Goal: Task Accomplishment & Management: Use online tool/utility

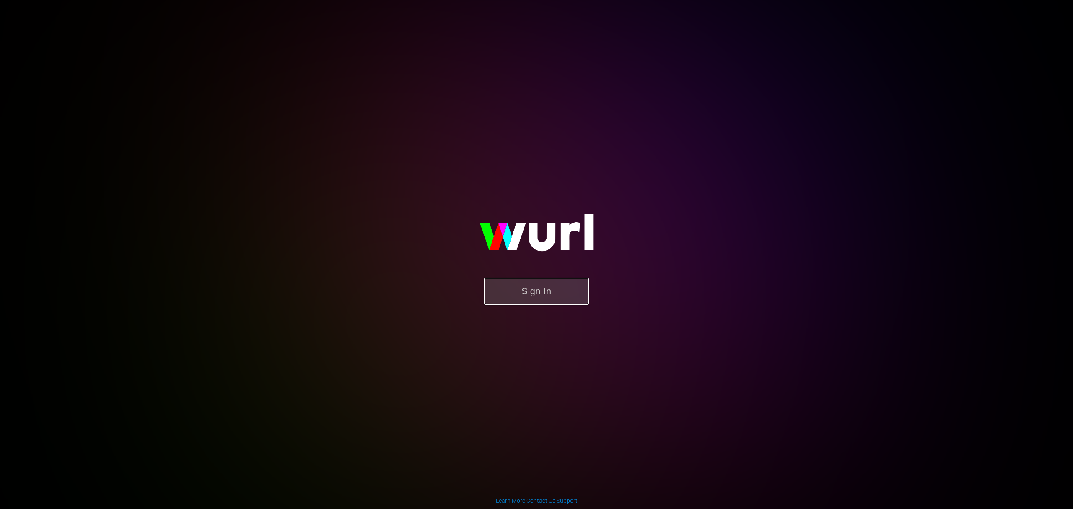
click at [546, 288] on button "Sign In" at bounding box center [536, 290] width 105 height 27
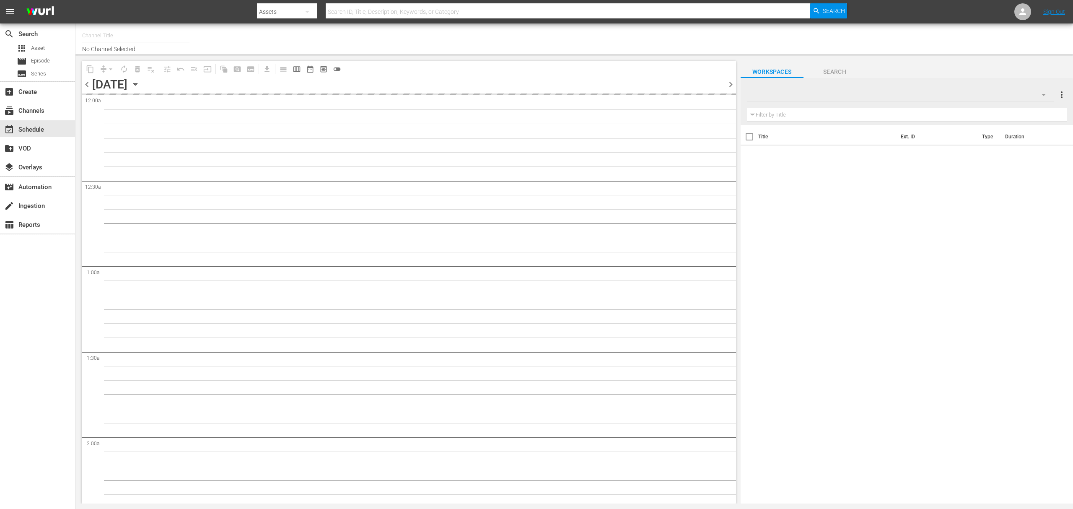
type input "Sony One Shark Tank MX (1000)"
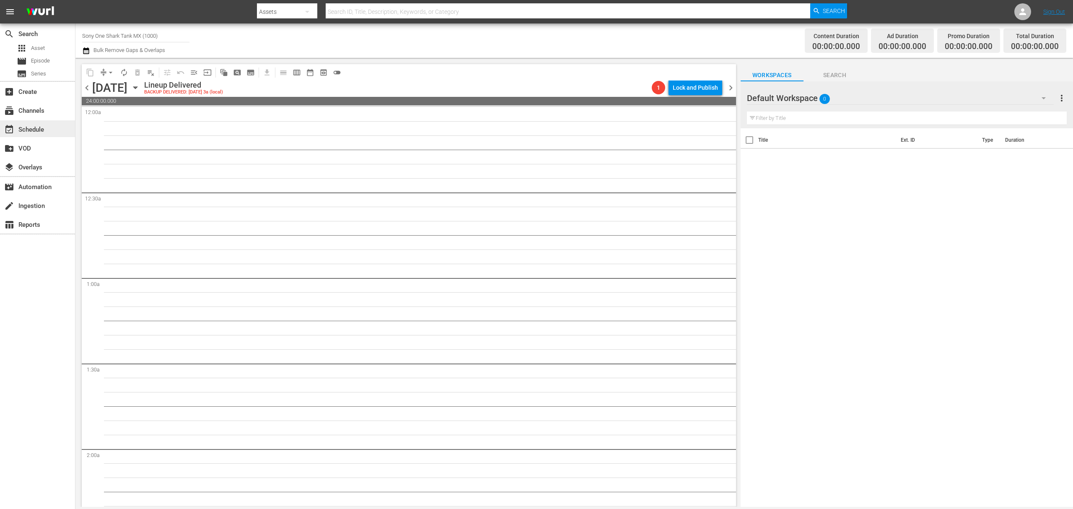
click at [37, 128] on div "event_available Schedule" at bounding box center [23, 128] width 47 height 8
click at [32, 110] on div "subscriptions Channels" at bounding box center [23, 110] width 47 height 8
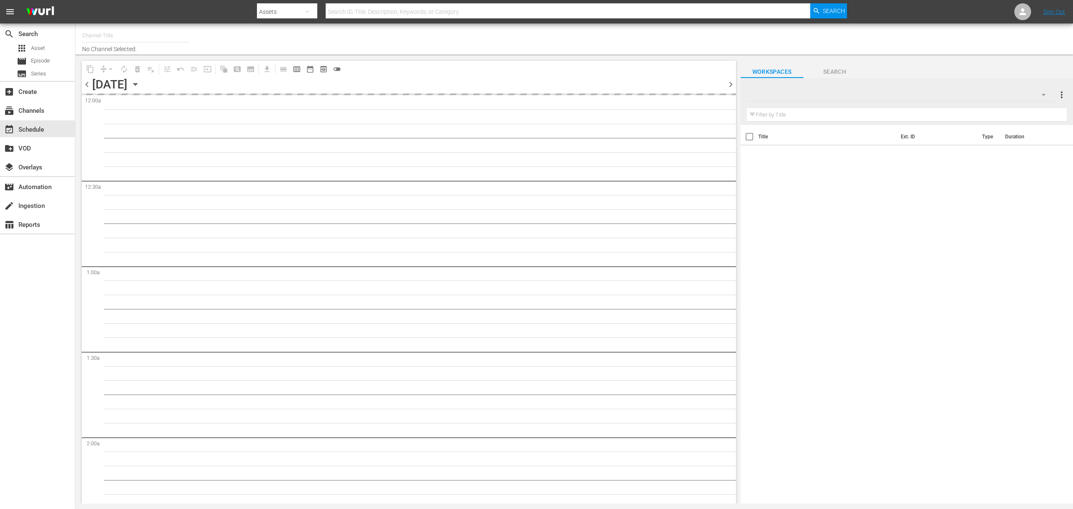
type input "Sony One Shark Tank MX (1000)"
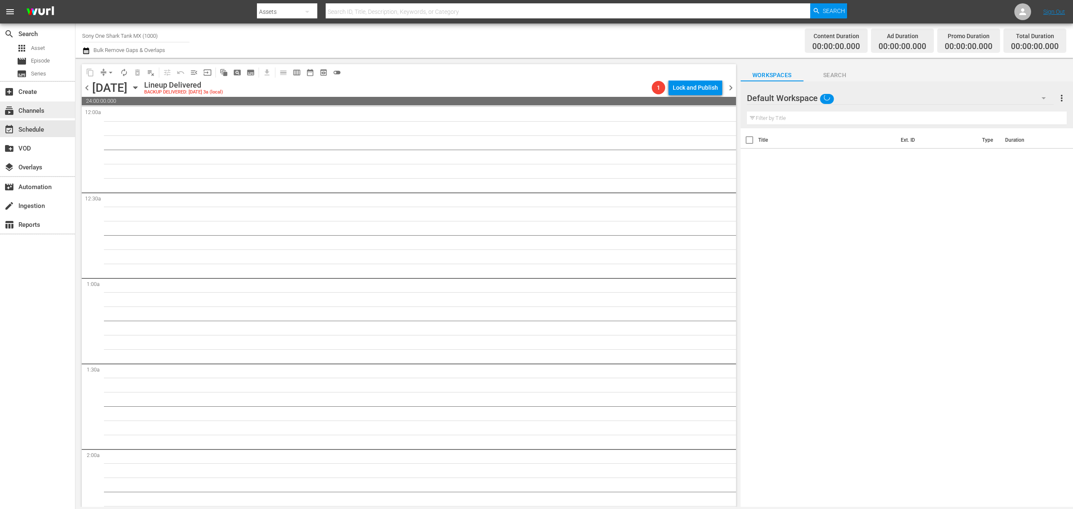
click at [43, 110] on div "subscriptions Channels" at bounding box center [23, 110] width 47 height 8
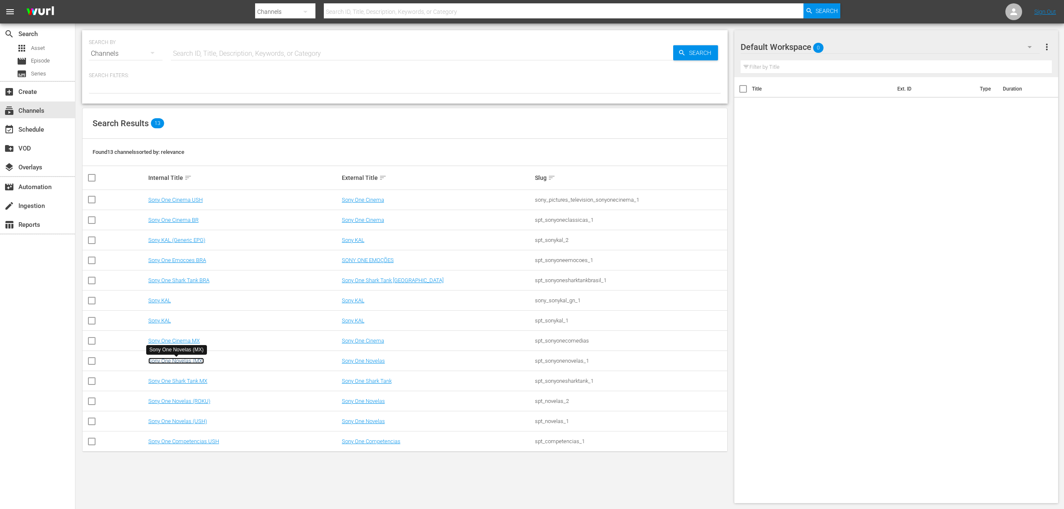
click at [190, 361] on link "Sony One Novelas (MX)" at bounding box center [176, 360] width 56 height 6
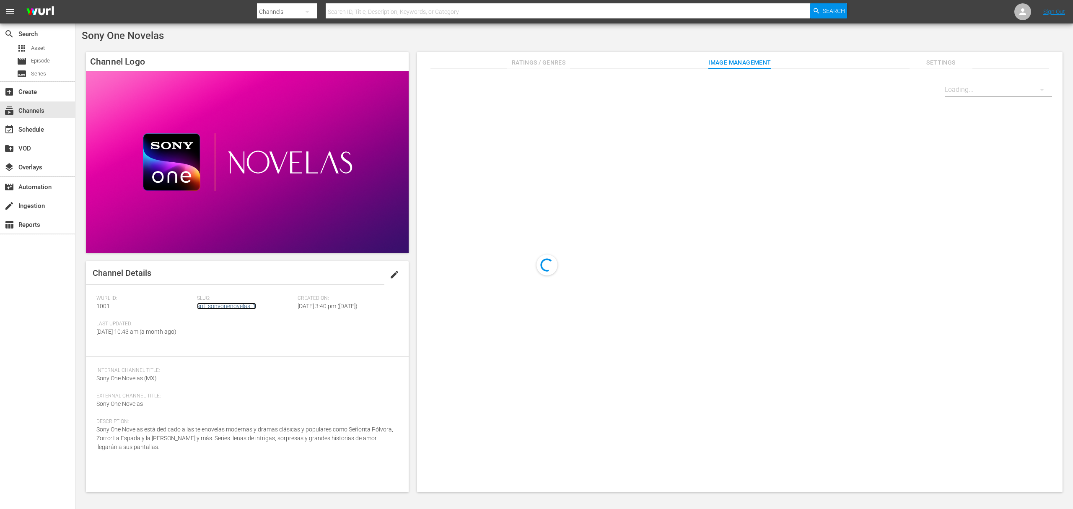
click at [218, 307] on link "spt_sonyonenovelas_1" at bounding box center [226, 306] width 59 height 7
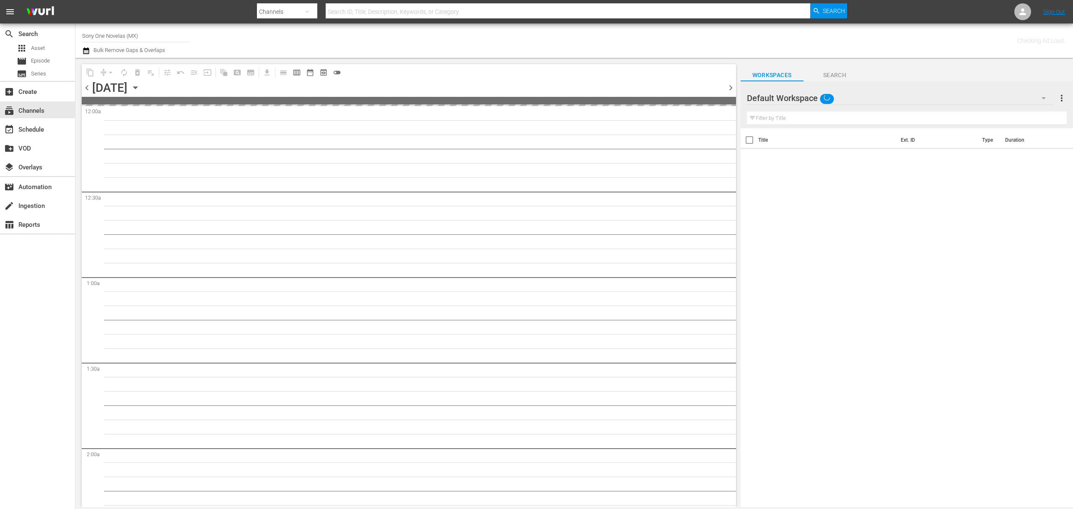
click at [85, 52] on icon "button" at bounding box center [86, 51] width 8 height 10
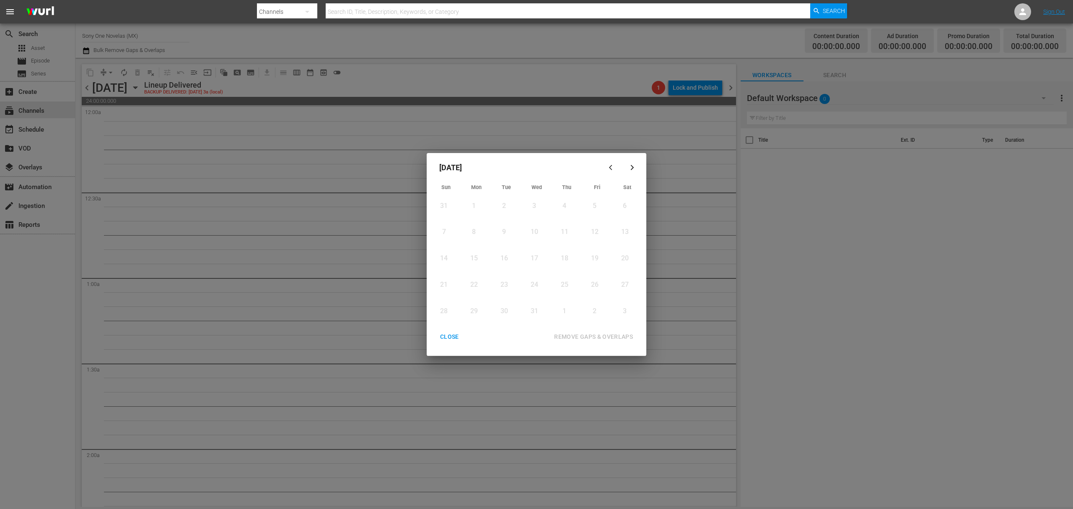
click at [630, 165] on icon "button" at bounding box center [632, 167] width 6 height 6
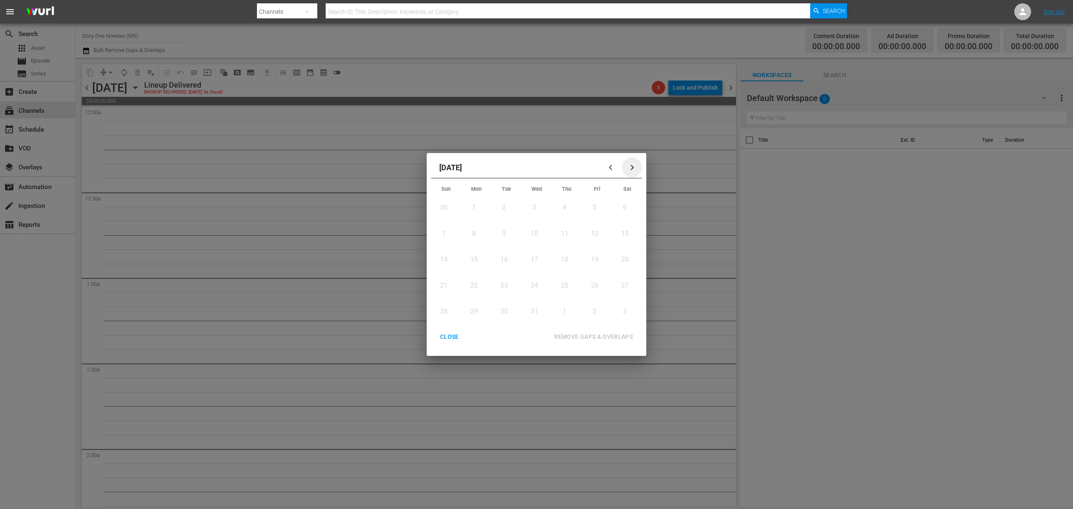
click at [630, 165] on icon "button" at bounding box center [632, 167] width 6 height 6
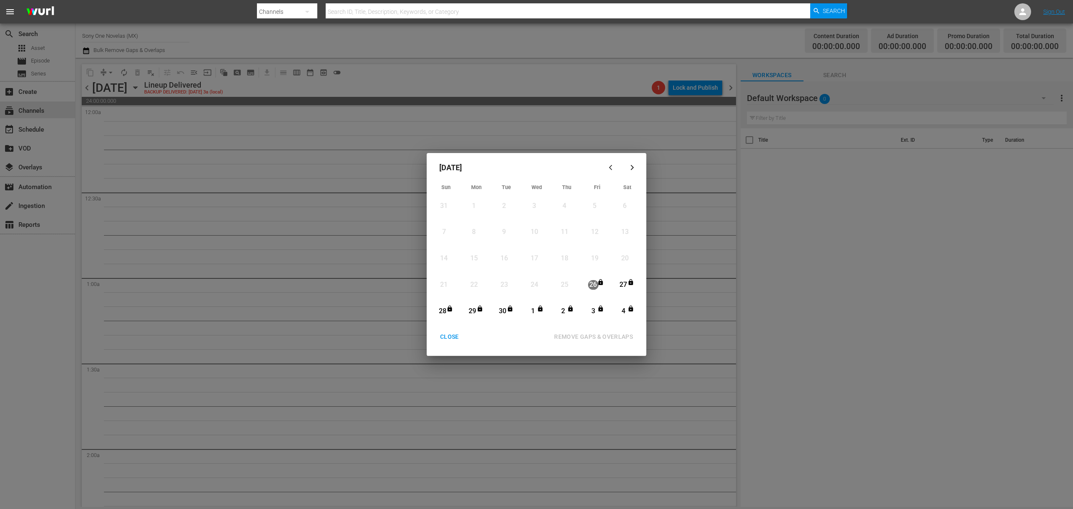
click at [633, 165] on icon "button" at bounding box center [632, 167] width 6 height 6
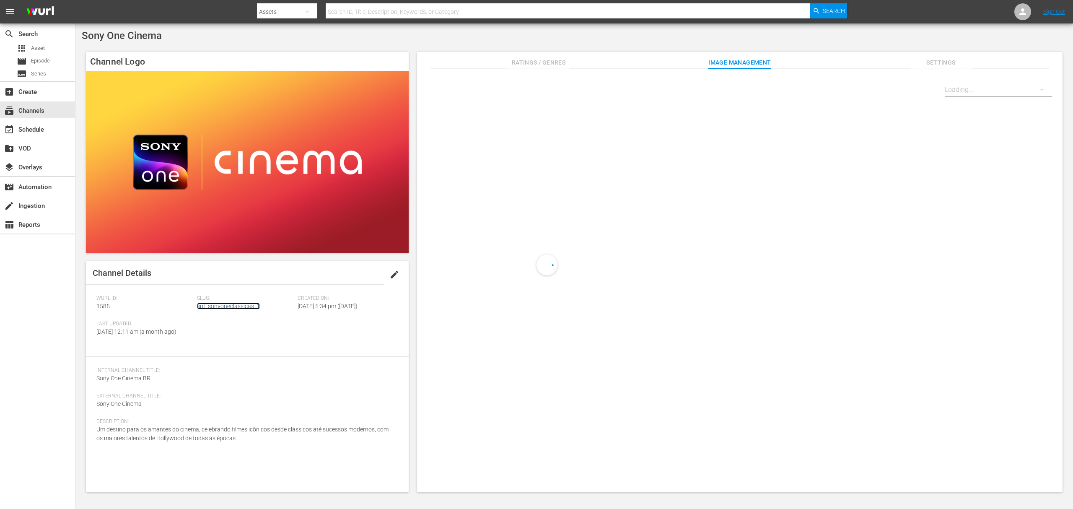
click at [241, 303] on link "spt_sonyoneclassicas_1" at bounding box center [228, 306] width 63 height 7
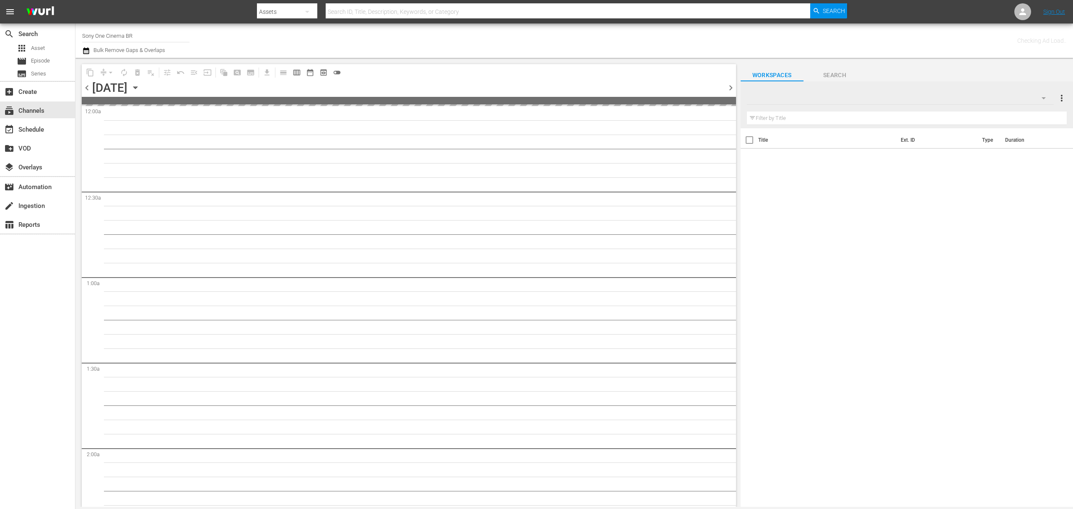
click at [86, 52] on icon "button" at bounding box center [86, 51] width 8 height 10
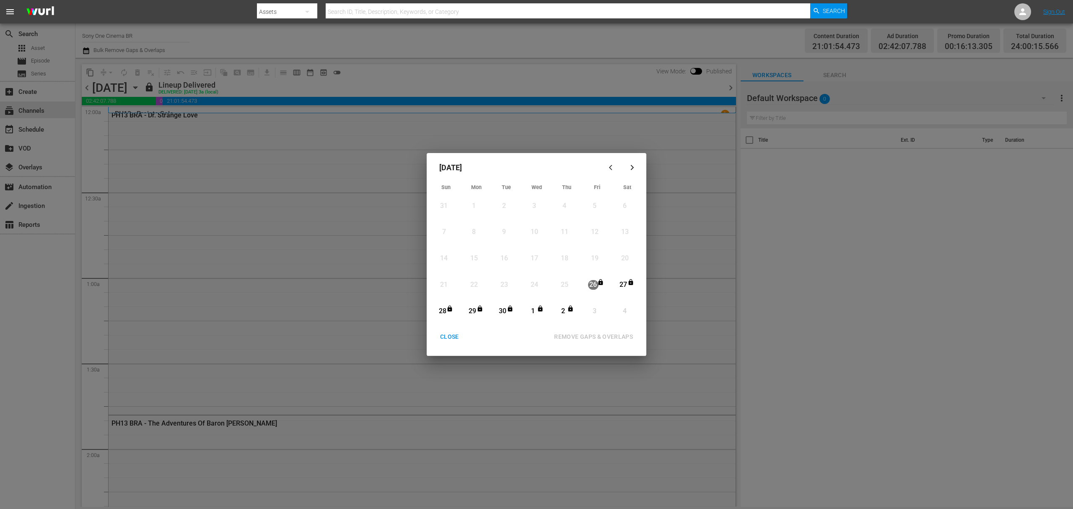
click at [630, 168] on icon "button" at bounding box center [632, 167] width 6 height 6
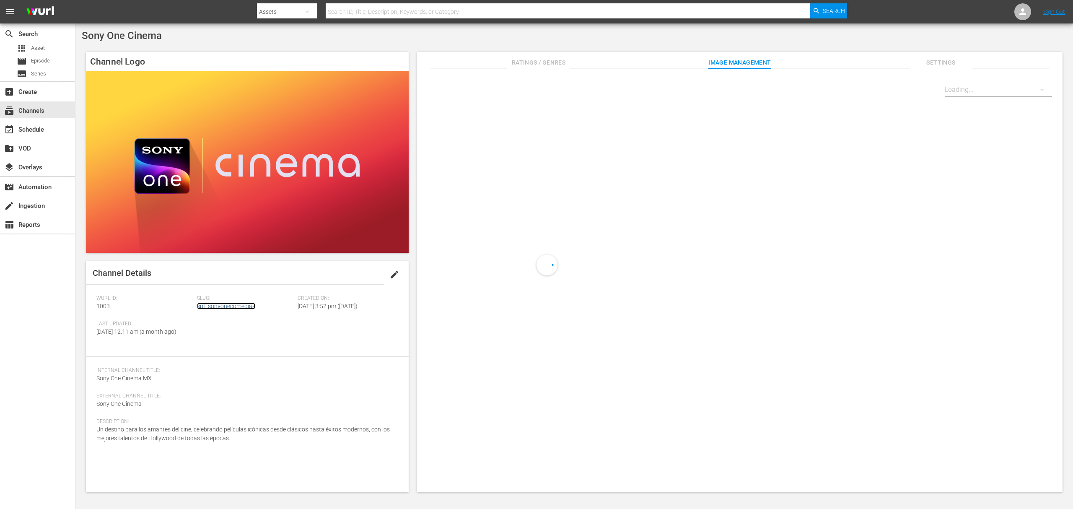
click at [220, 305] on link "spt_sonyonecomedias" at bounding box center [226, 306] width 58 height 7
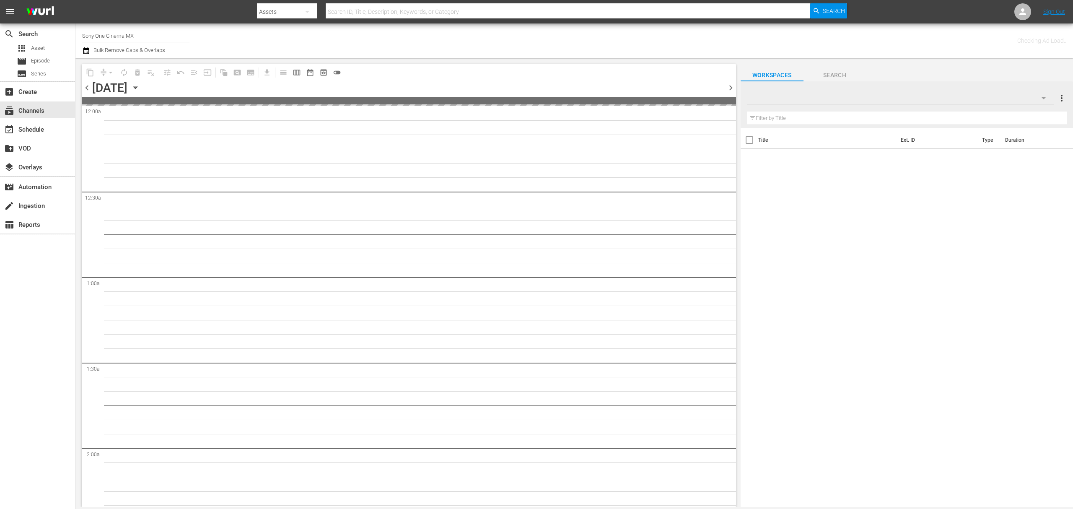
click at [83, 51] on icon "button" at bounding box center [86, 50] width 6 height 7
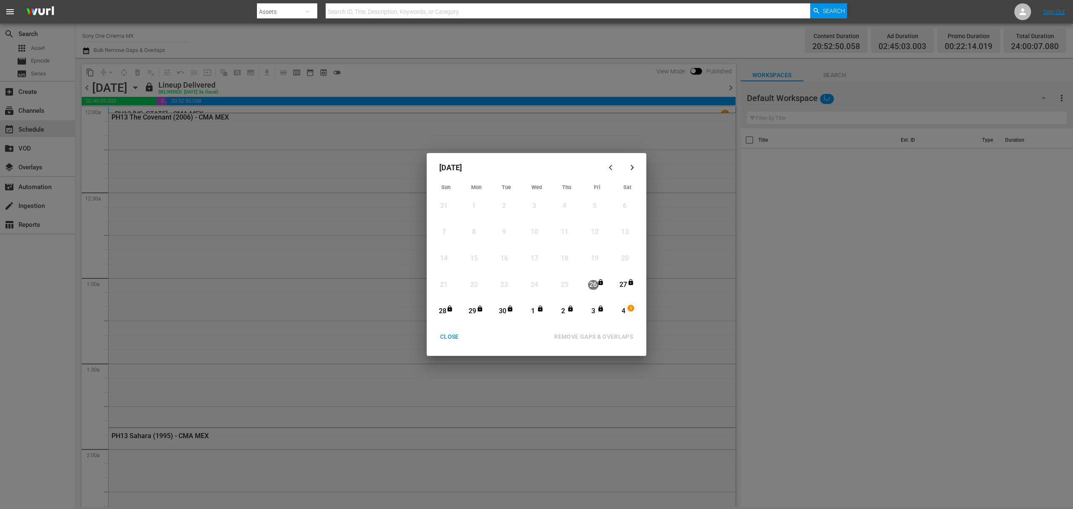
click at [631, 166] on icon "button" at bounding box center [632, 167] width 6 height 6
